Goal: Find contact information: Find contact information

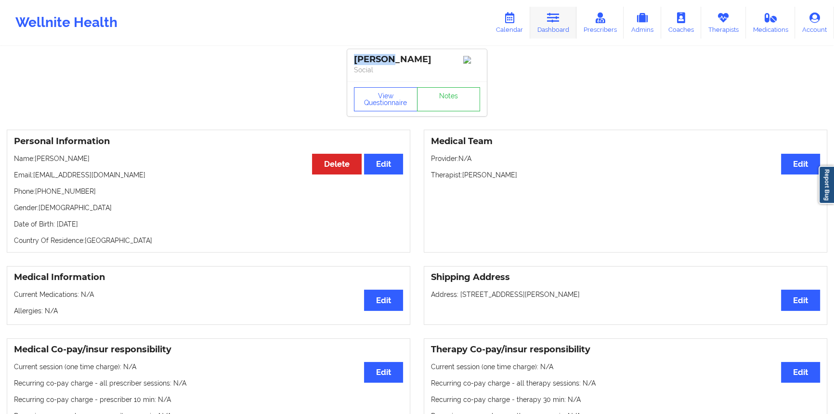
click at [547, 20] on link "Dashboard" at bounding box center [553, 23] width 46 height 32
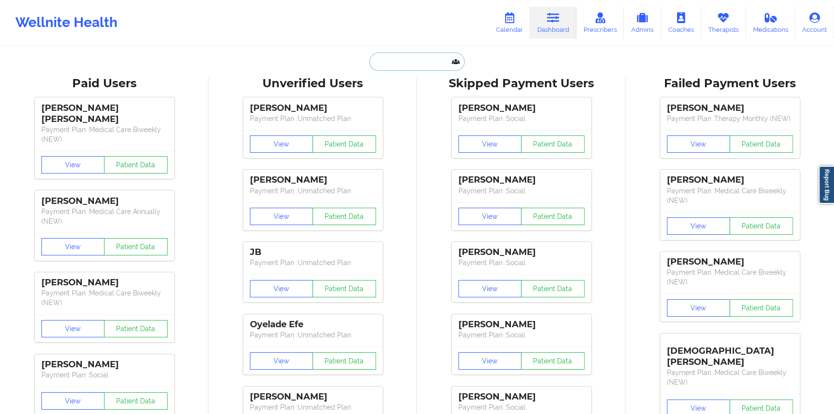
click at [413, 63] on input "text" at bounding box center [416, 61] width 95 height 18
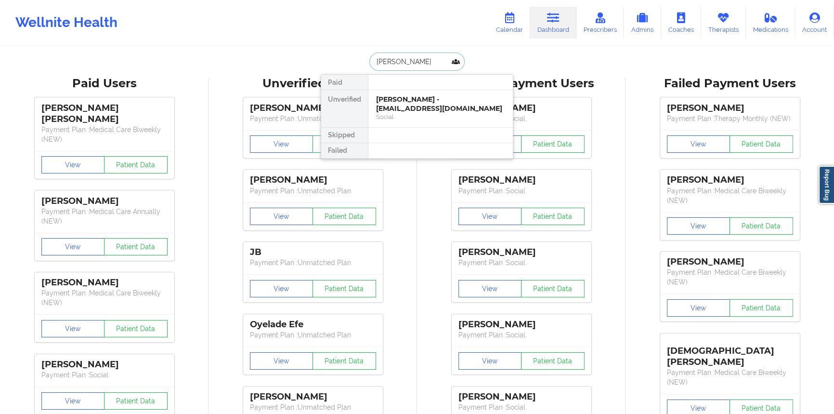
type input "[PERSON_NAME] sc"
click at [414, 104] on div "[PERSON_NAME] - [EMAIL_ADDRESS][DOMAIN_NAME]" at bounding box center [440, 104] width 129 height 18
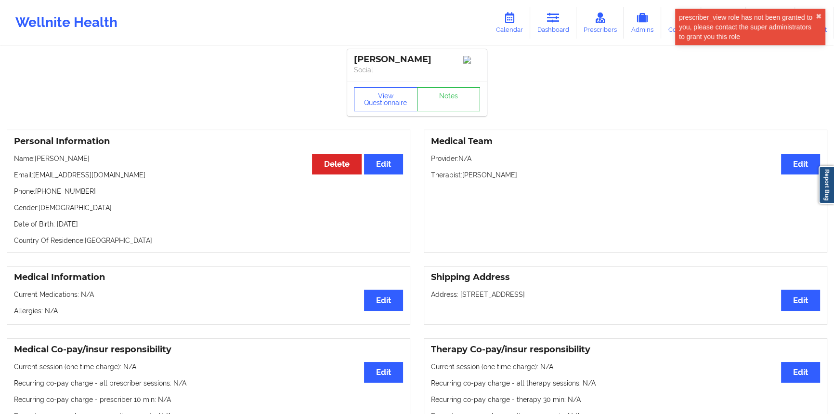
click at [45, 176] on p "Email: [EMAIL_ADDRESS][DOMAIN_NAME]" at bounding box center [208, 175] width 389 height 10
drag, startPoint x: 45, startPoint y: 176, endPoint x: 93, endPoint y: 176, distance: 48.6
click at [93, 176] on p "Email: [EMAIL_ADDRESS][DOMAIN_NAME]" at bounding box center [208, 175] width 389 height 10
copy p "[EMAIL_ADDRESS][DOMAIN_NAME]"
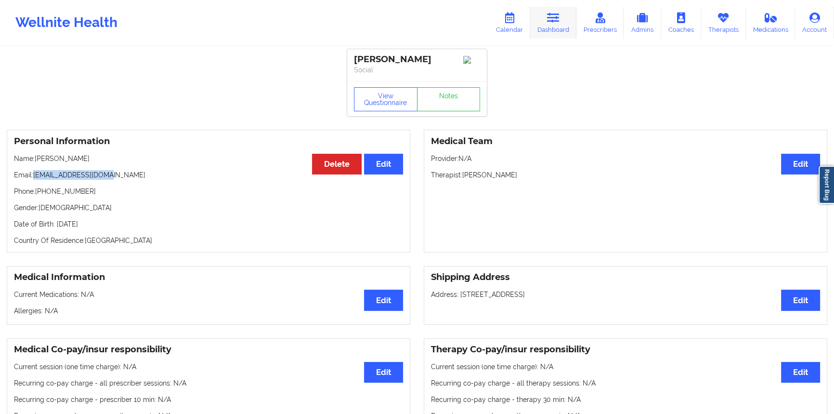
click at [543, 24] on link "Dashboard" at bounding box center [553, 23] width 46 height 32
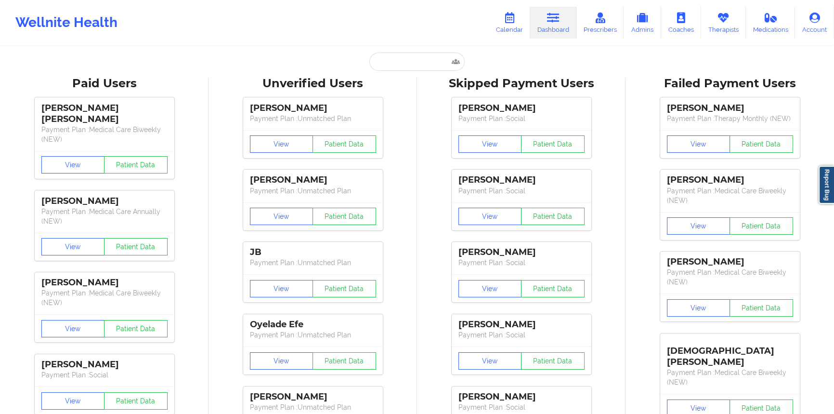
click at [383, 56] on input "text" at bounding box center [416, 61] width 95 height 18
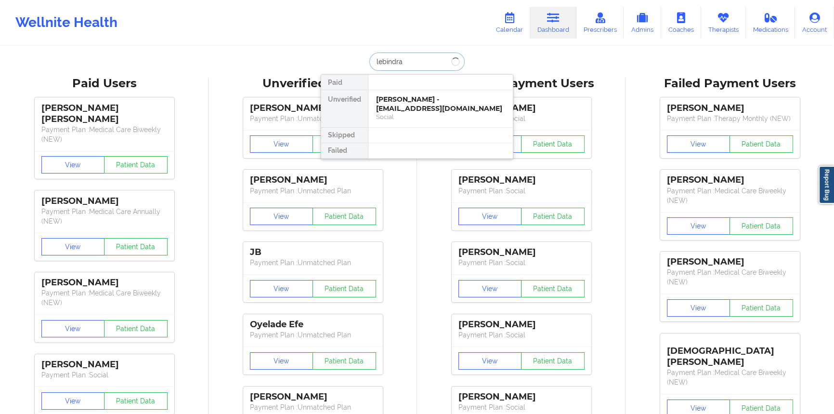
type input "lebindra"
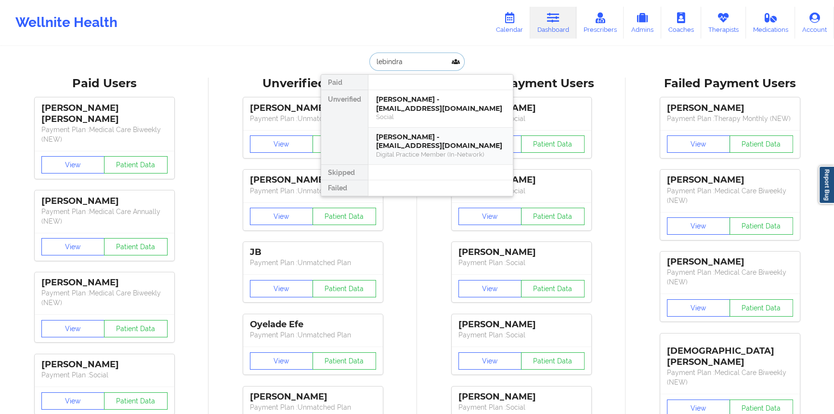
click at [414, 150] on div "Digital Practice Member (In-Network)" at bounding box center [440, 154] width 129 height 8
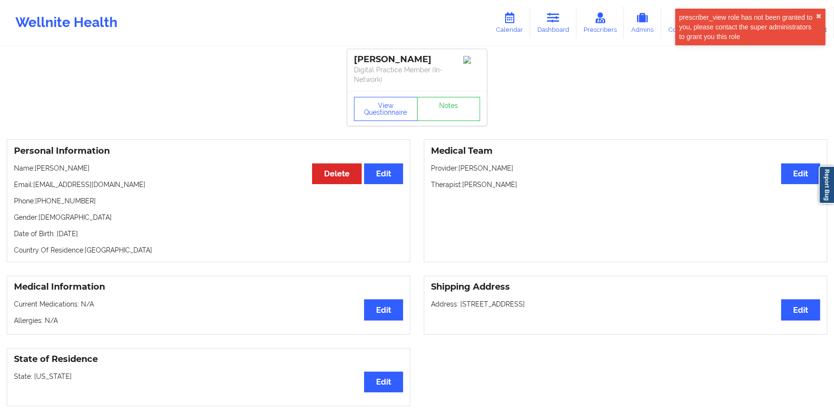
click at [75, 182] on p "Email: [EMAIL_ADDRESS][DOMAIN_NAME]" at bounding box center [208, 185] width 389 height 10
drag, startPoint x: 75, startPoint y: 182, endPoint x: 87, endPoint y: 183, distance: 12.0
click at [85, 183] on p "Email: [EMAIL_ADDRESS][DOMAIN_NAME]" at bounding box center [208, 185] width 389 height 10
click at [90, 182] on p "Email: [EMAIL_ADDRESS][DOMAIN_NAME]" at bounding box center [208, 185] width 389 height 10
drag, startPoint x: 90, startPoint y: 182, endPoint x: 39, endPoint y: 184, distance: 51.5
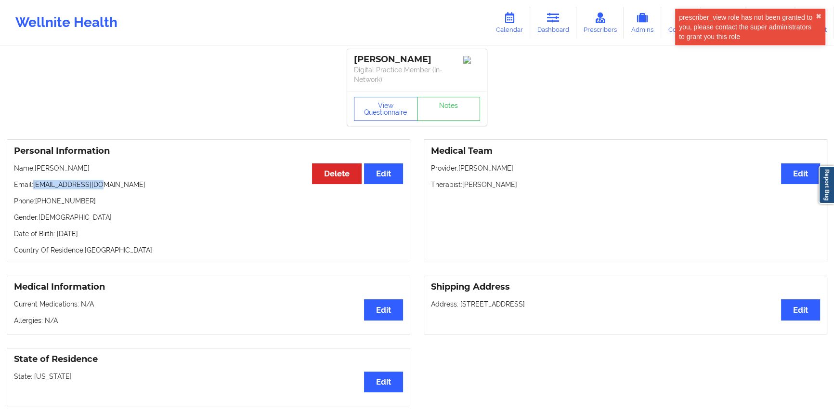
click at [39, 184] on p "Email: [EMAIL_ADDRESS][DOMAIN_NAME]" at bounding box center [208, 185] width 389 height 10
copy p "[EMAIL_ADDRESS][DOMAIN_NAME]"
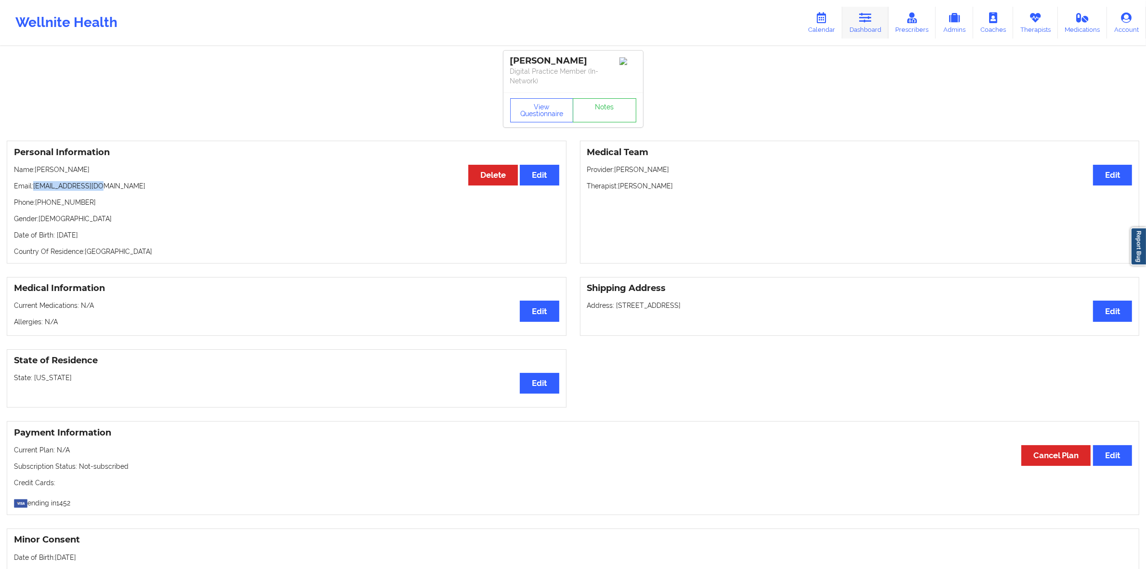
click at [833, 32] on link "Dashboard" at bounding box center [865, 23] width 46 height 32
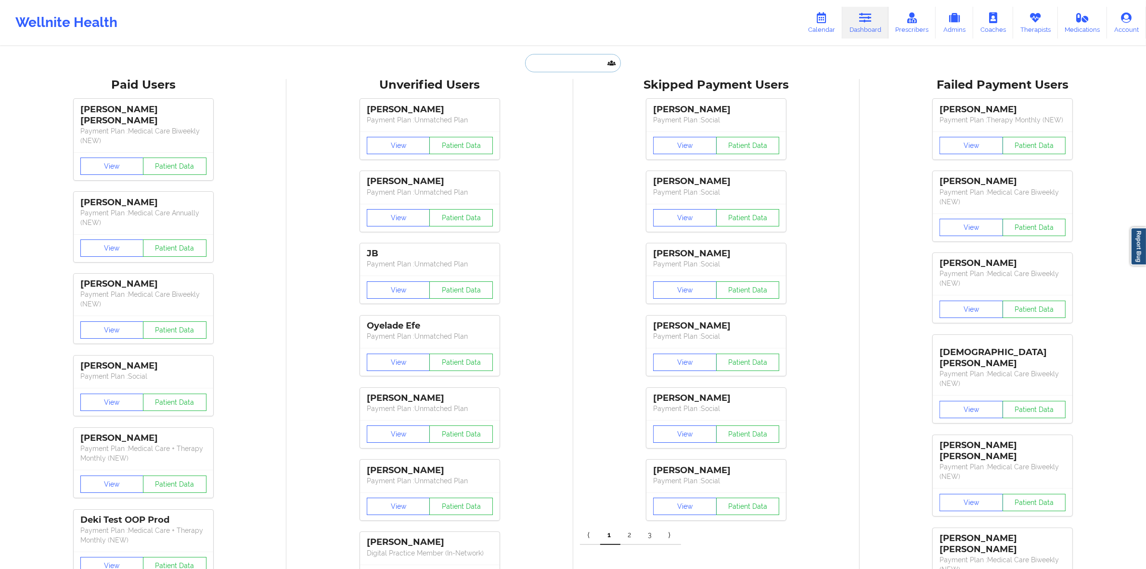
click at [600, 65] on input "text" at bounding box center [572, 63] width 95 height 18
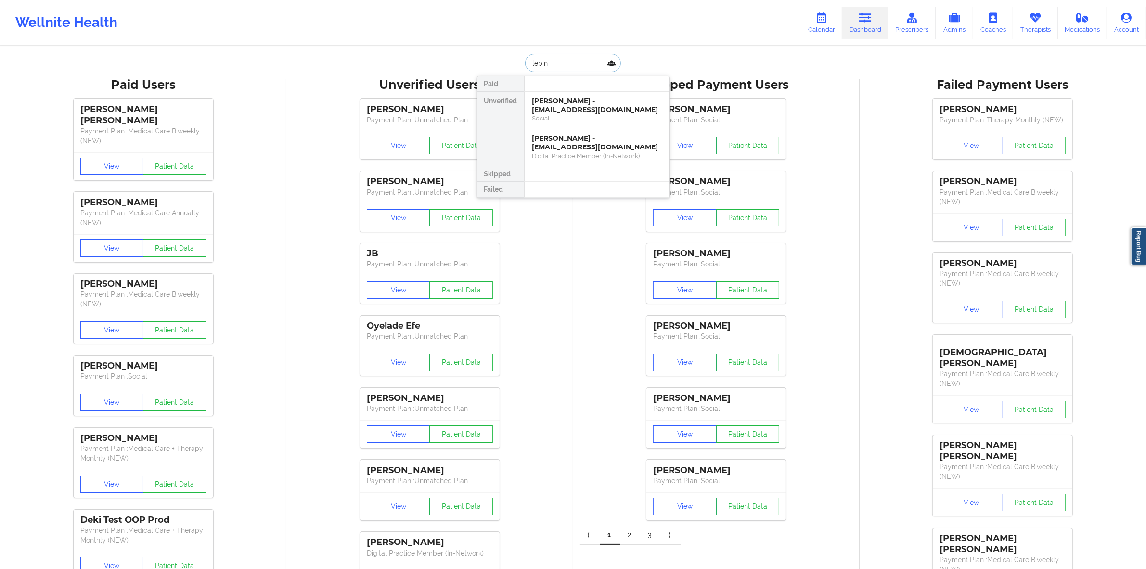
type input "lebind"
click at [595, 112] on div "[PERSON_NAME] - [EMAIL_ADDRESS][DOMAIN_NAME]" at bounding box center [596, 105] width 129 height 18
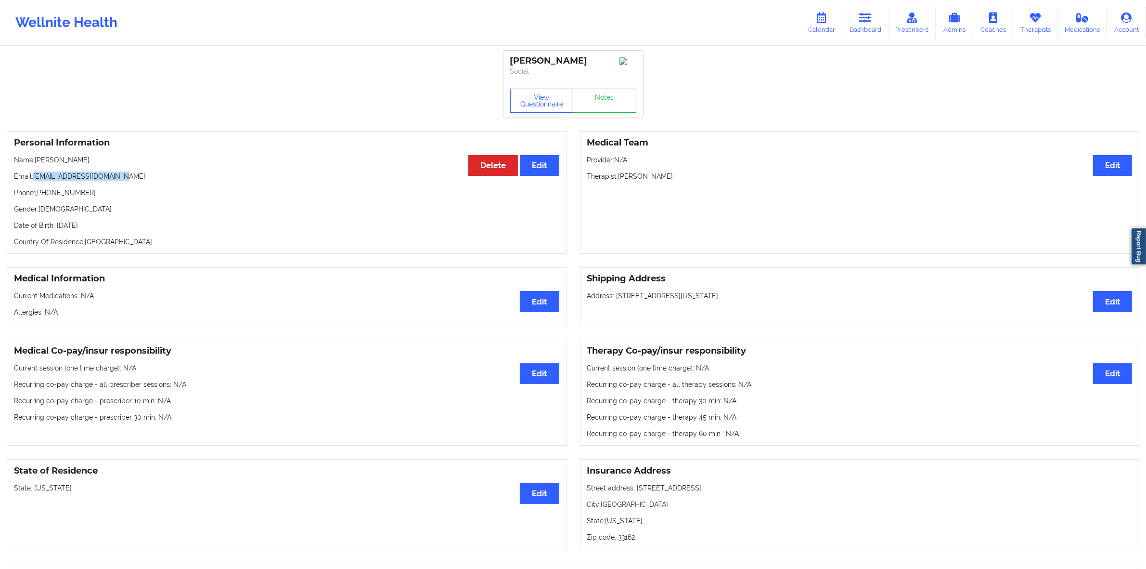
drag, startPoint x: 133, startPoint y: 172, endPoint x: 35, endPoint y: 180, distance: 98.0
click at [35, 180] on div "Personal Information Edit Delete Name: [PERSON_NAME] Email: [EMAIL_ADDRESS][DOM…" at bounding box center [287, 192] width 560 height 123
copy p "[EMAIL_ADDRESS][DOMAIN_NAME]"
click at [83, 191] on p "Phone: [PHONE_NUMBER]" at bounding box center [286, 193] width 545 height 10
drag, startPoint x: 87, startPoint y: 193, endPoint x: 39, endPoint y: 194, distance: 48.6
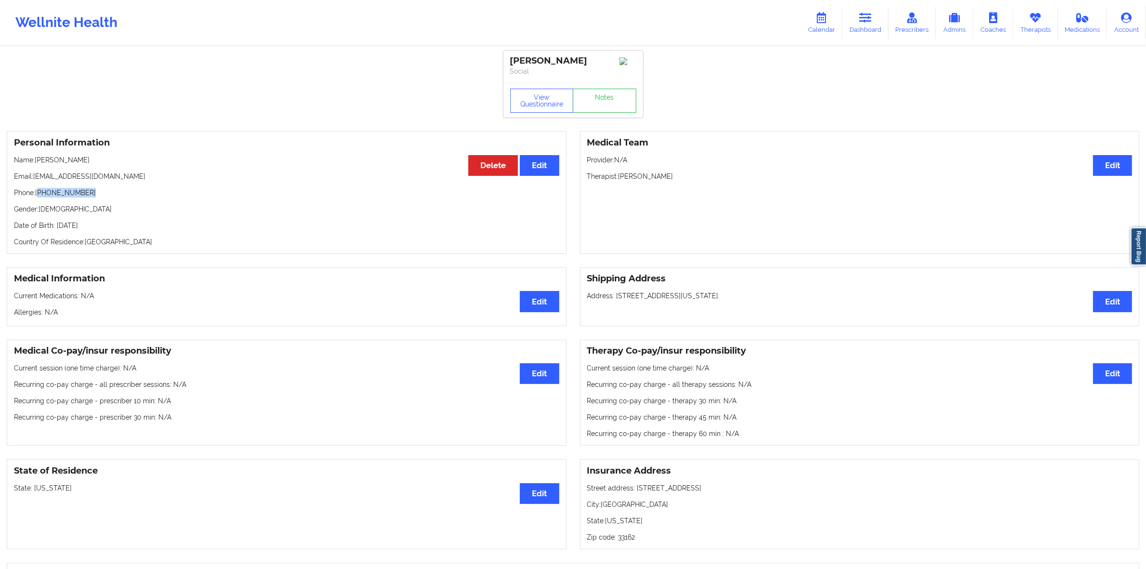
click at [39, 194] on p "Phone: [PHONE_NUMBER]" at bounding box center [286, 193] width 545 height 10
copy p "[PHONE_NUMBER]"
